Goal: Task Accomplishment & Management: Complete application form

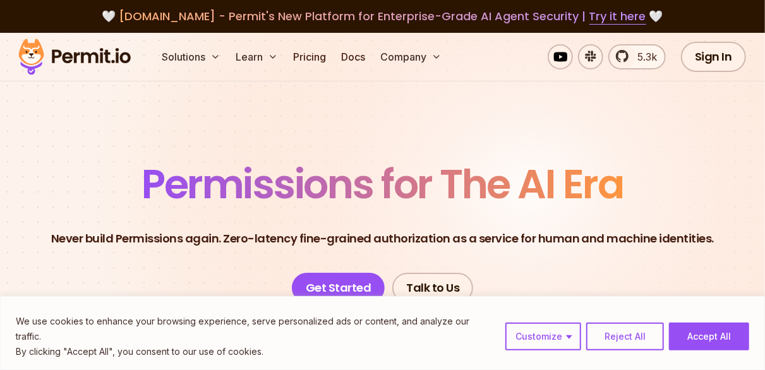
click at [735, 349] on button "Accept All" at bounding box center [709, 337] width 80 height 28
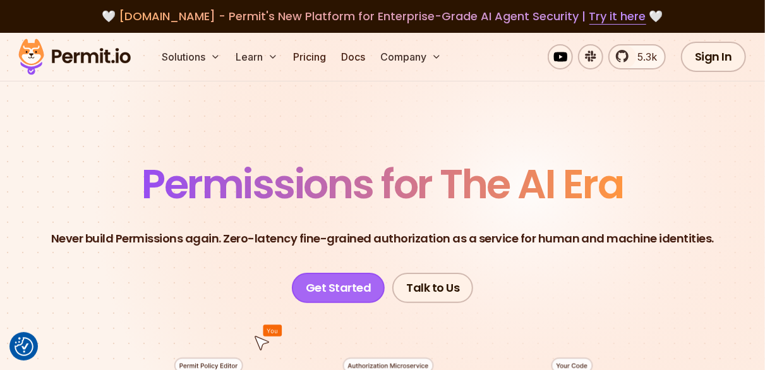
click at [344, 294] on link "Get Started" at bounding box center [339, 288] width 94 height 30
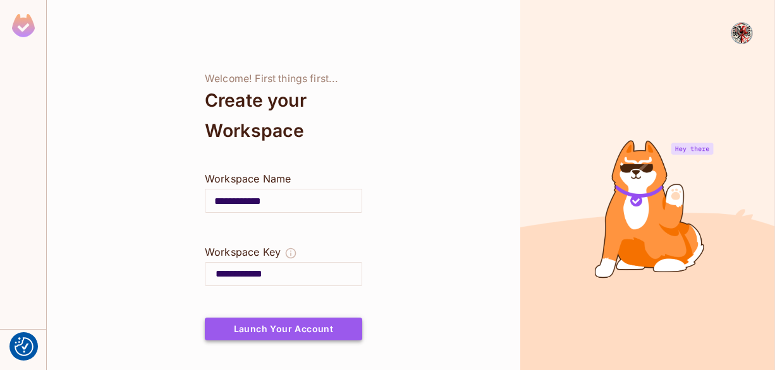
click at [303, 329] on button "Launch Your Account" at bounding box center [283, 329] width 157 height 23
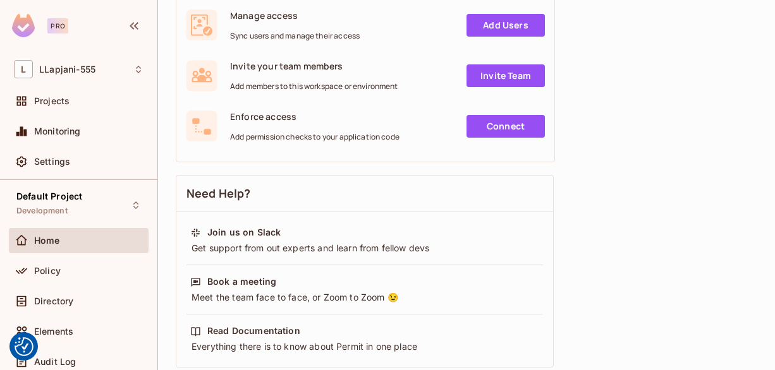
scroll to position [253, 0]
